Goal: Check status: Check status

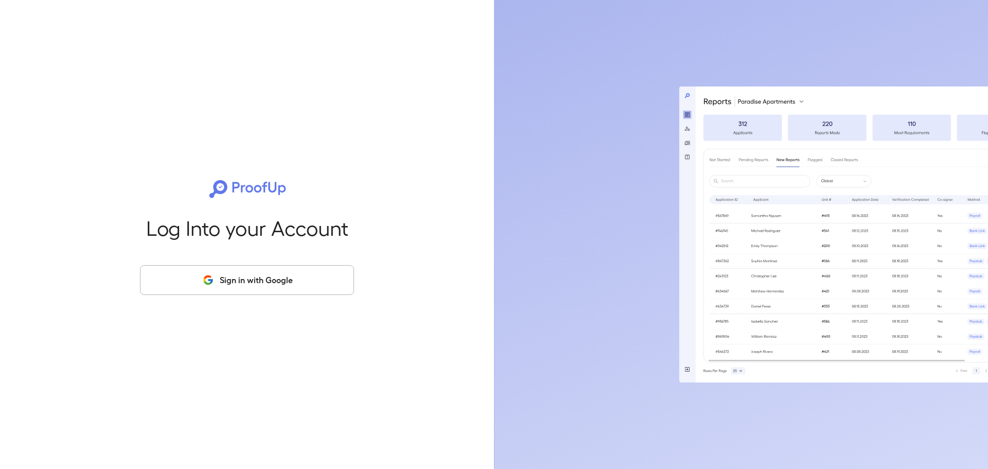
click at [207, 283] on icon "button" at bounding box center [207, 283] width 7 height 4
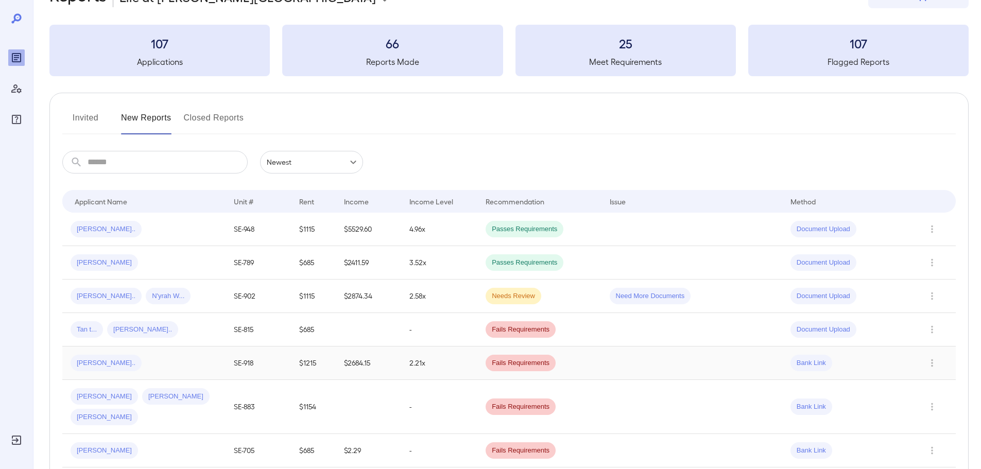
scroll to position [51, 0]
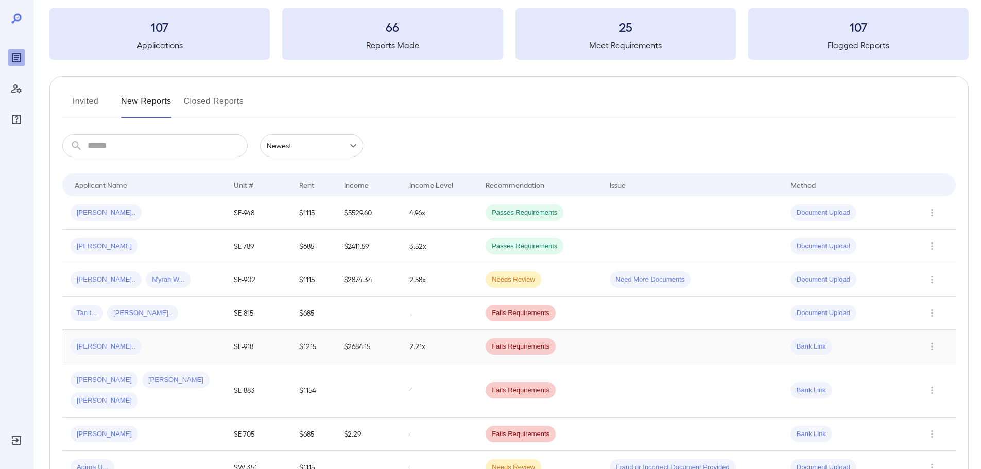
click at [445, 345] on td "2.21x" at bounding box center [439, 346] width 76 height 33
